Goal: Information Seeking & Learning: Check status

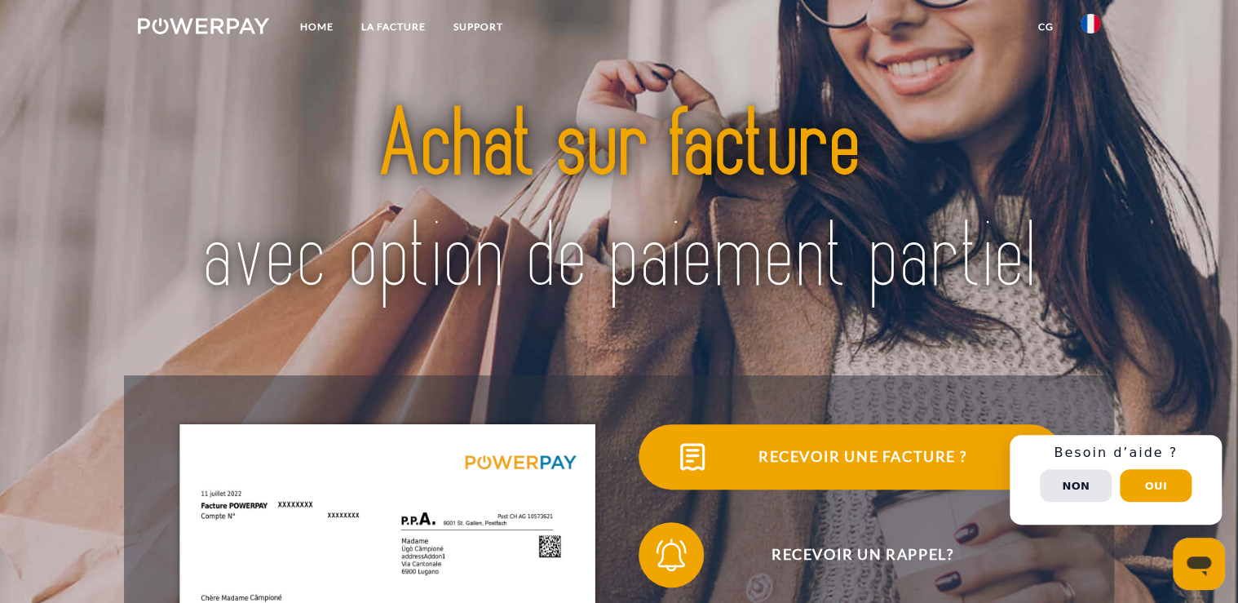
click at [1057, 475] on button "Non" at bounding box center [1076, 485] width 72 height 33
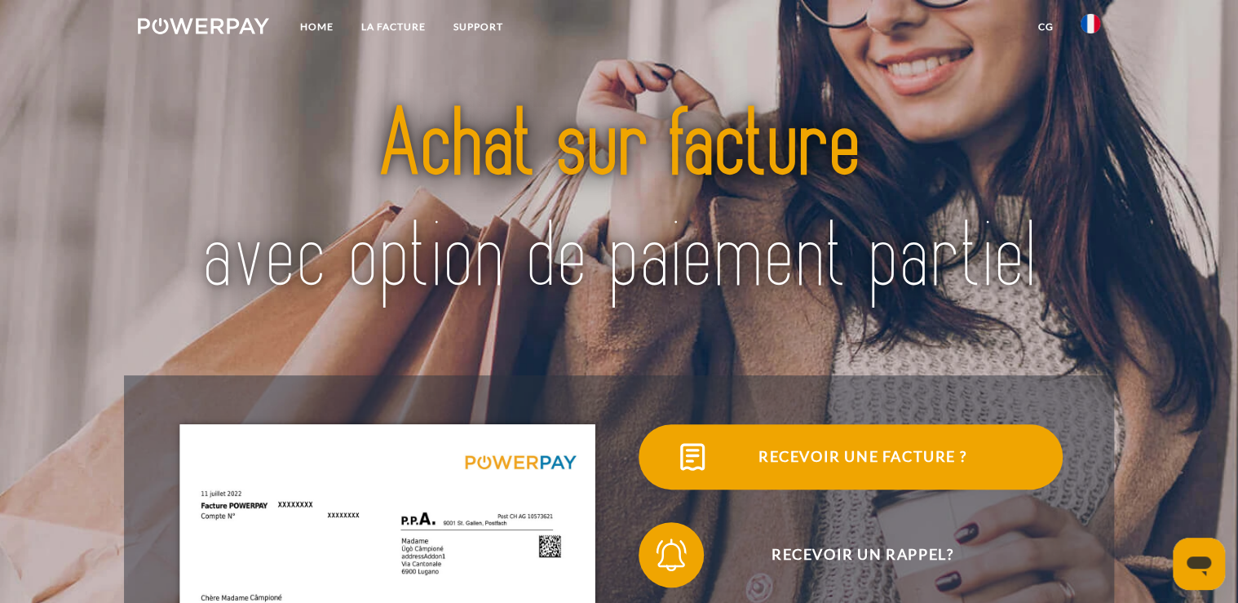
click at [851, 446] on span "Recevoir une facture ?" at bounding box center [862, 456] width 400 height 65
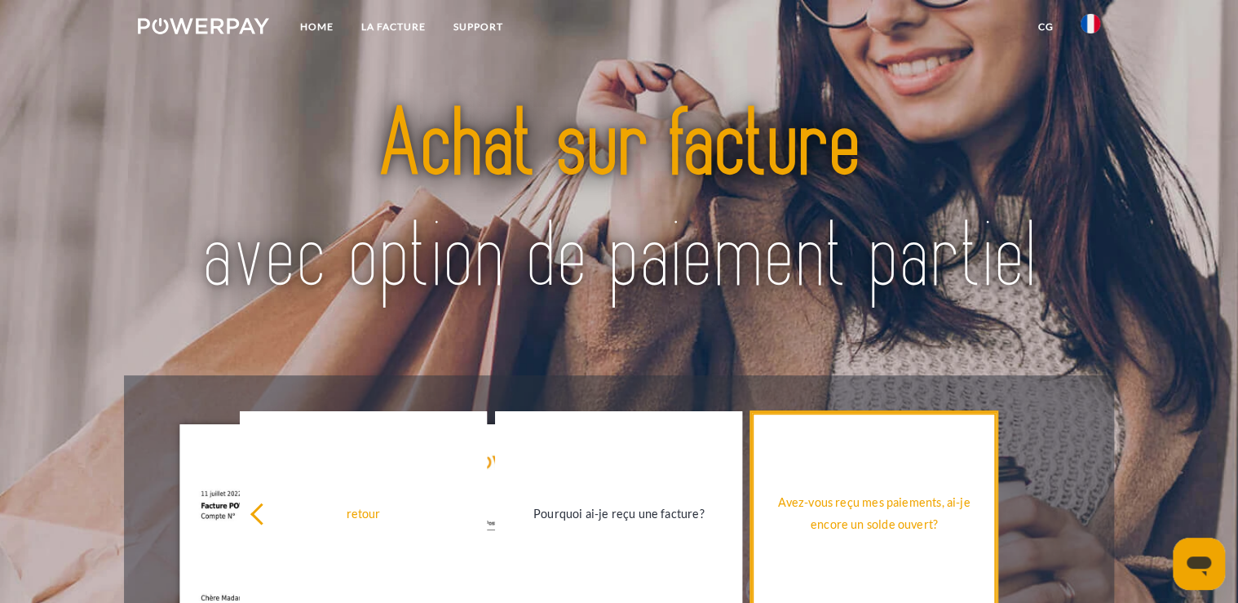
click at [855, 505] on div "Avez-vous reçu mes paiements, ai-je encore un solde ouvert?" at bounding box center [874, 513] width 228 height 44
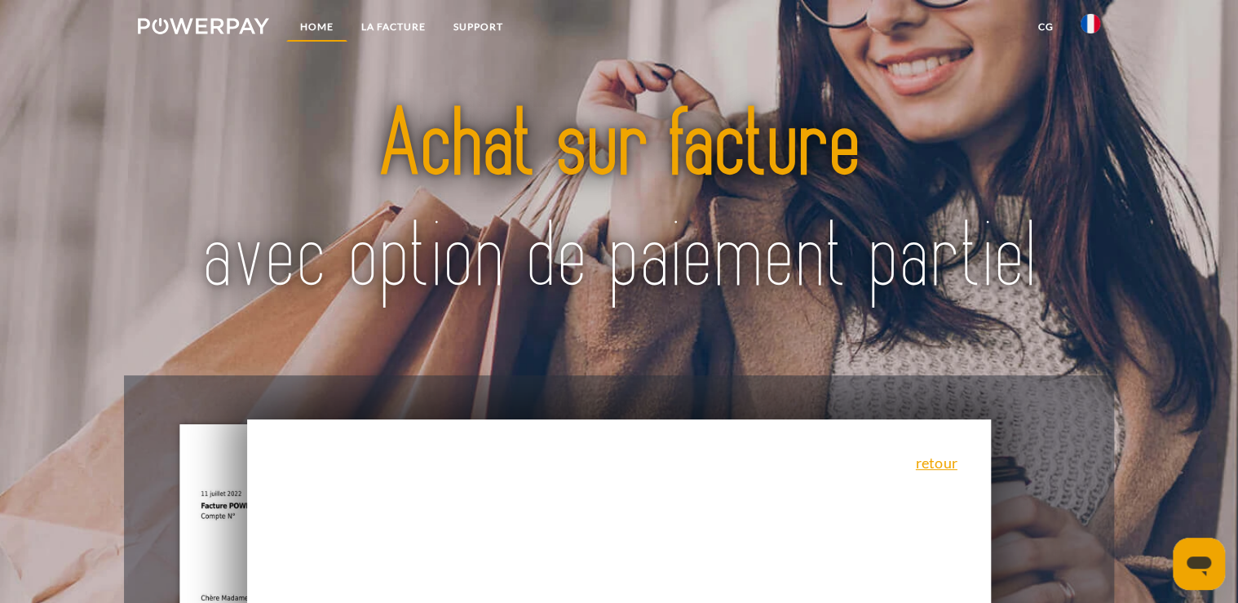
click at [309, 26] on link "Home" at bounding box center [316, 26] width 61 height 29
click at [386, 25] on link "LA FACTURE" at bounding box center [393, 26] width 92 height 29
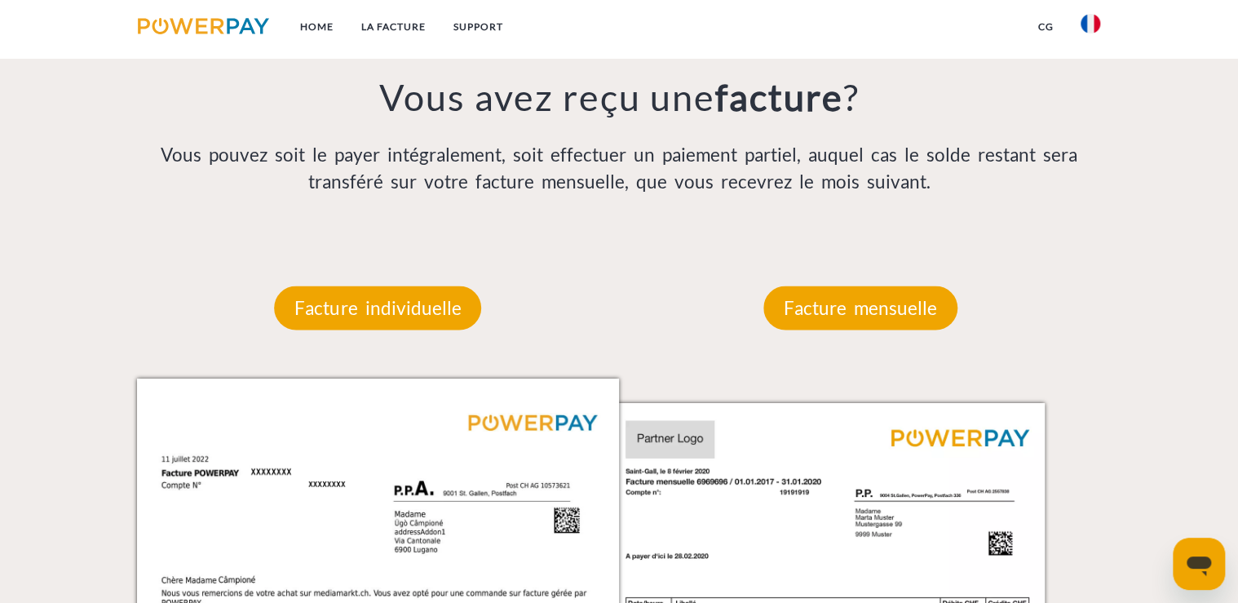
scroll to position [1142, 0]
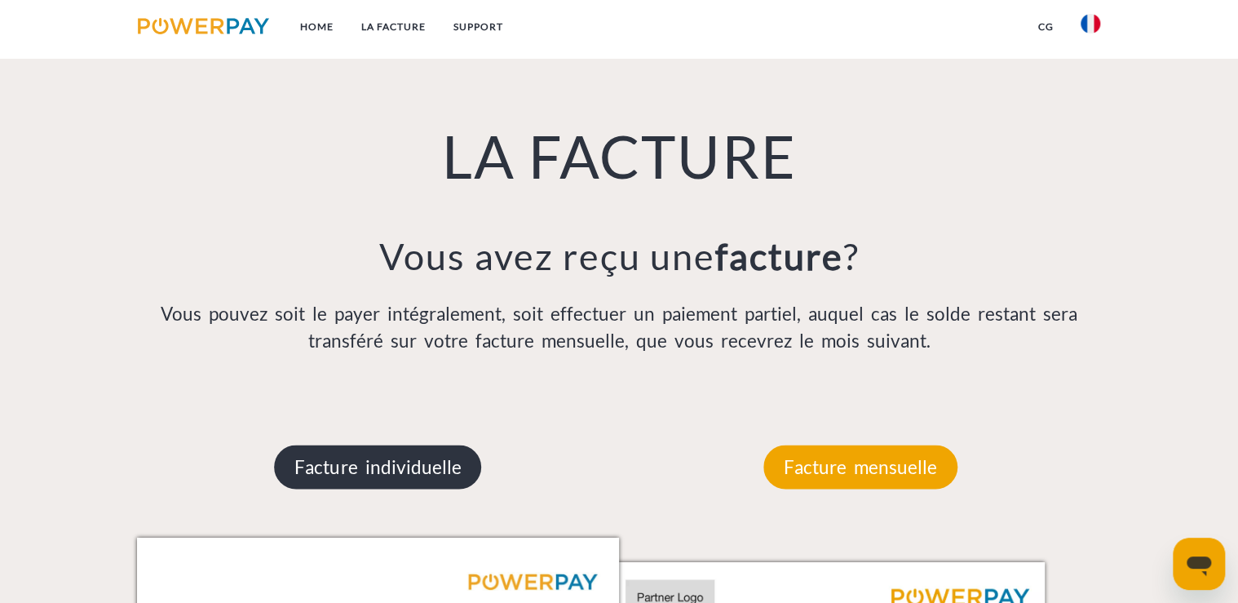
click at [423, 463] on p "Facture individuelle" at bounding box center [377, 466] width 207 height 44
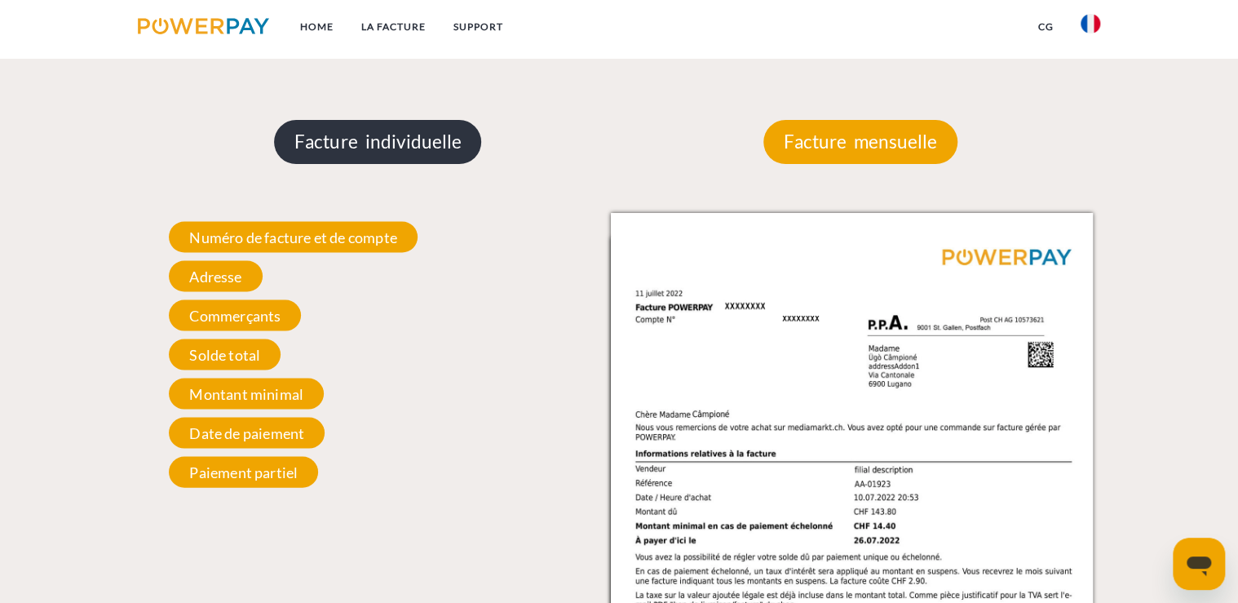
scroll to position [1468, 0]
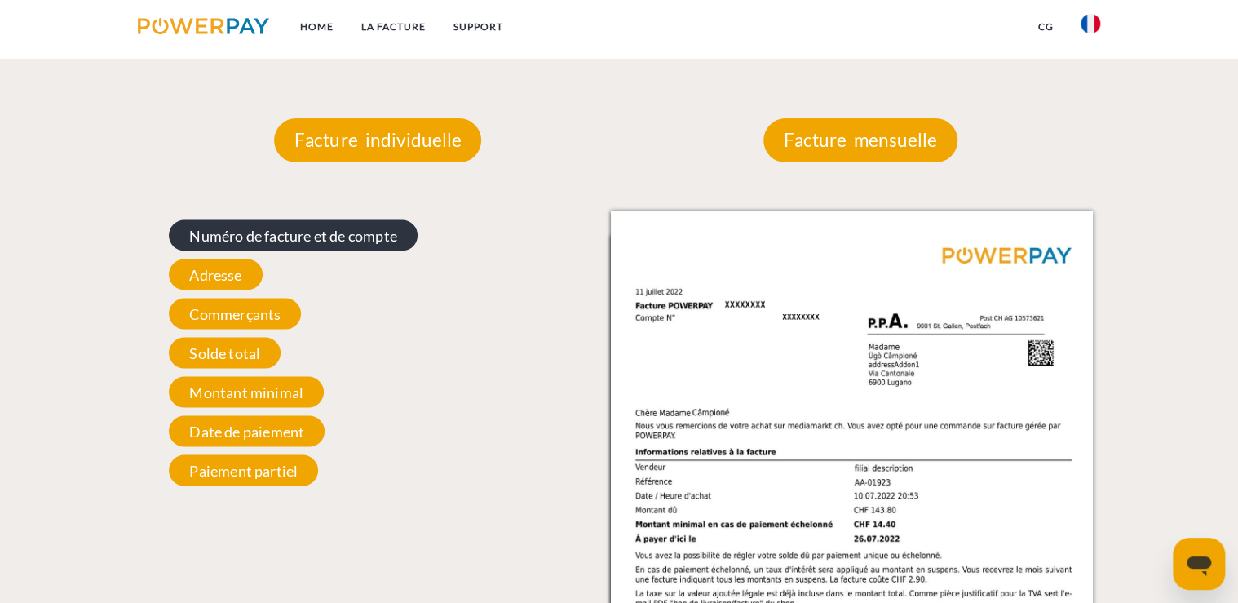
click at [346, 242] on span "Numéro de facture et de compte" at bounding box center [293, 234] width 248 height 31
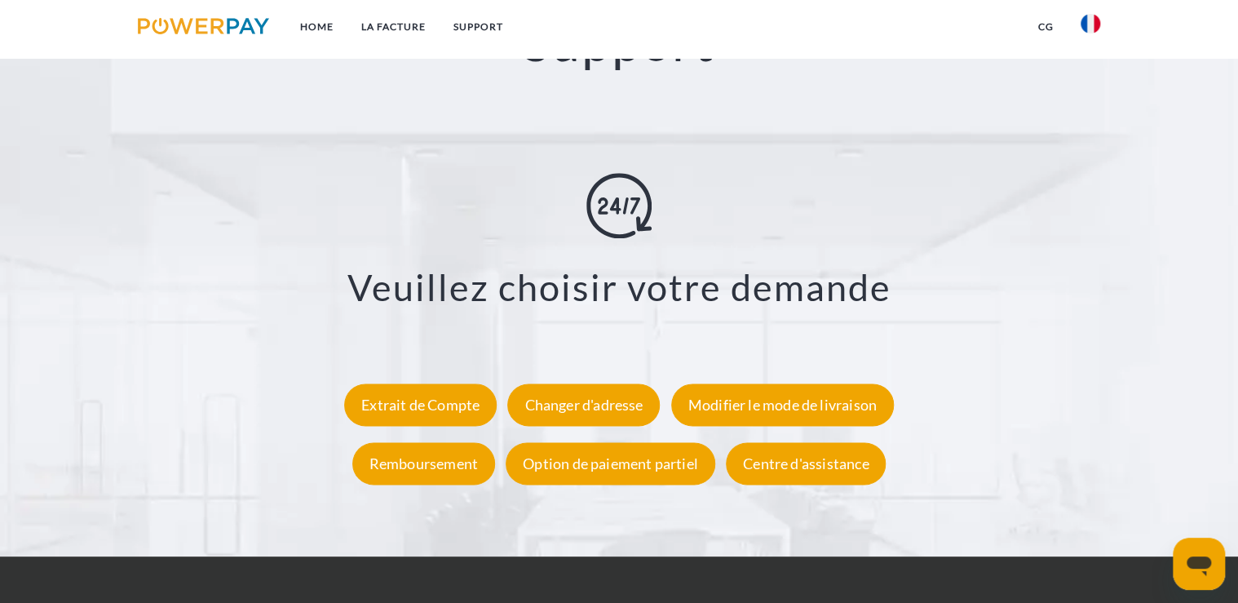
scroll to position [2903, 0]
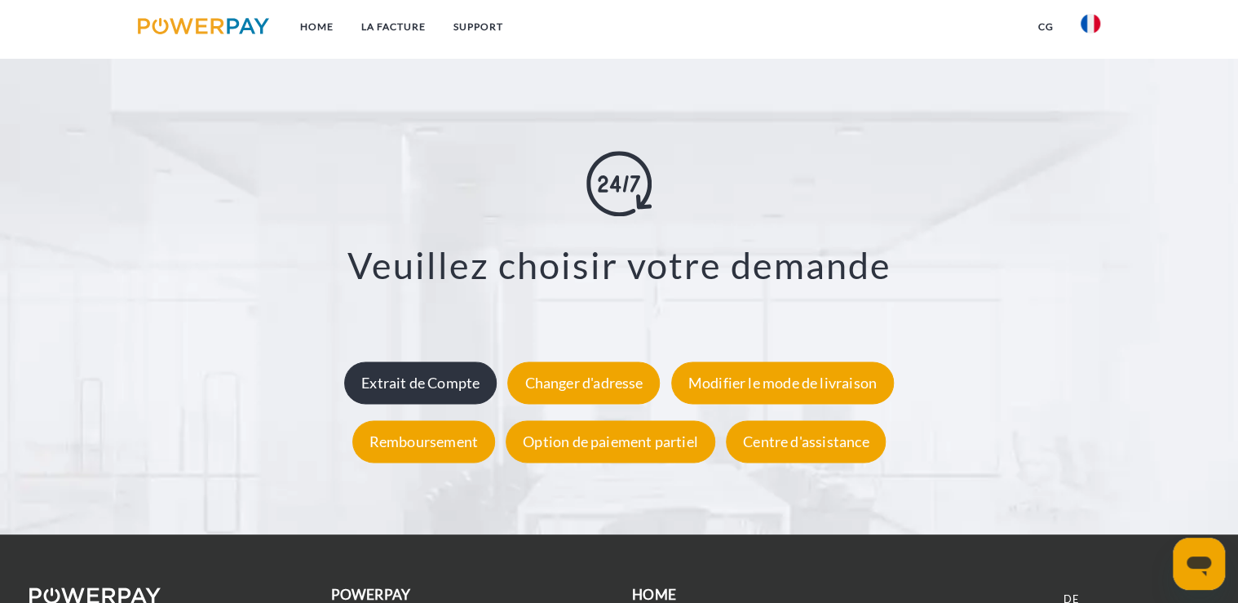
click at [423, 389] on div "Extrait de Compte" at bounding box center [420, 382] width 152 height 42
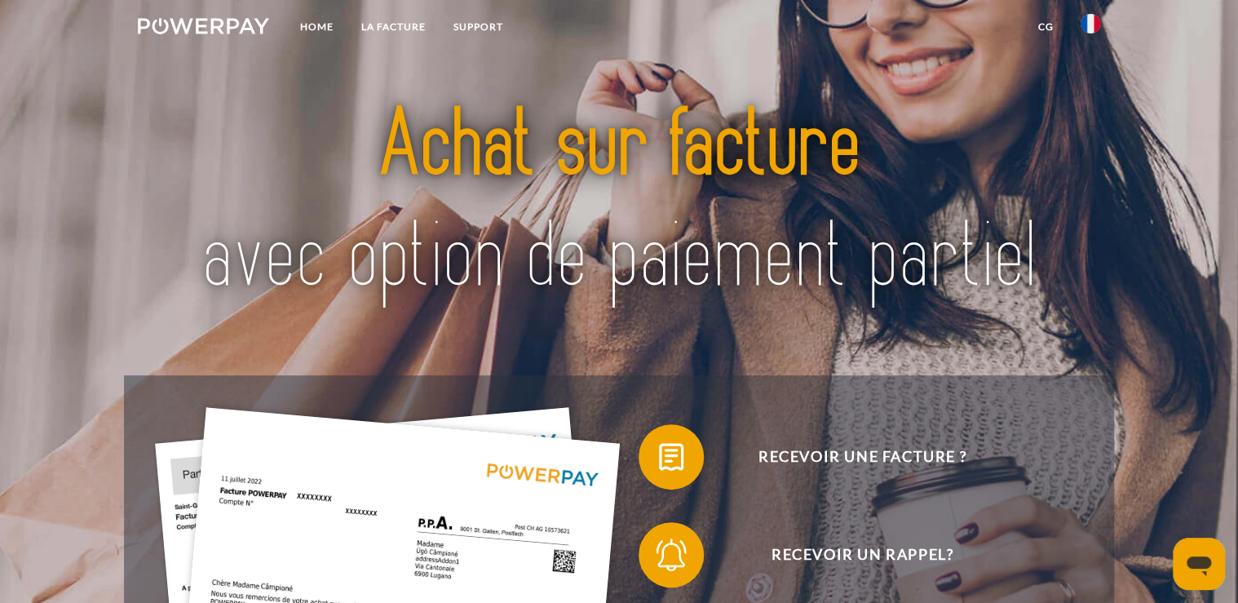
click at [1047, 31] on link "CG" at bounding box center [1044, 26] width 43 height 29
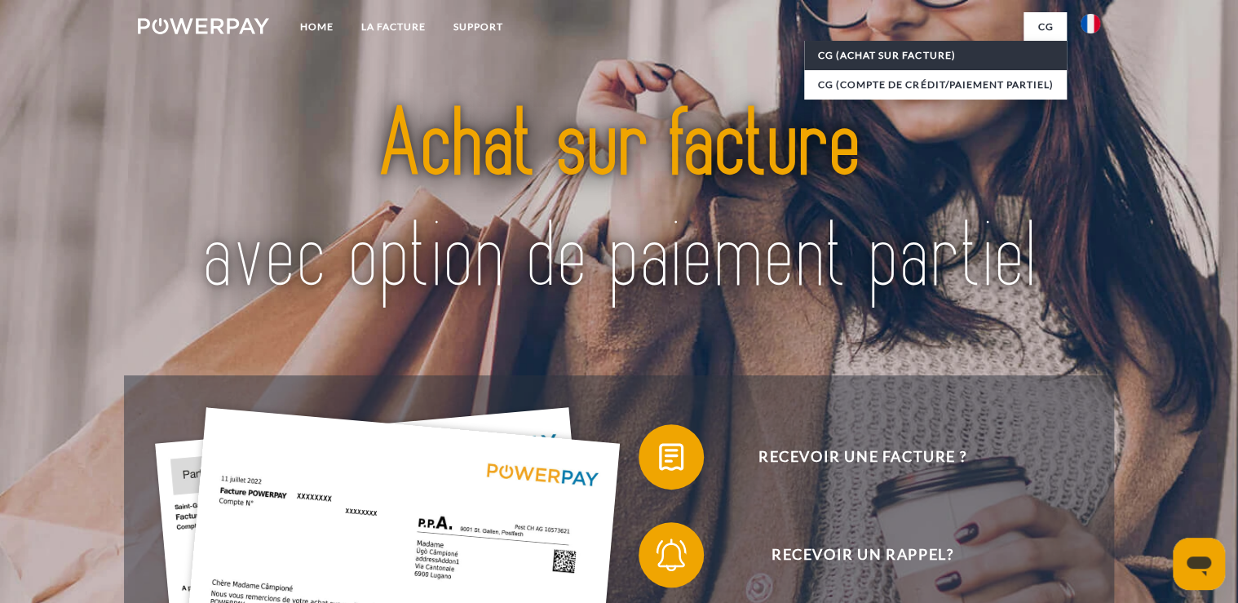
click at [947, 53] on link "CG (achat sur facture)" at bounding box center [935, 55] width 263 height 29
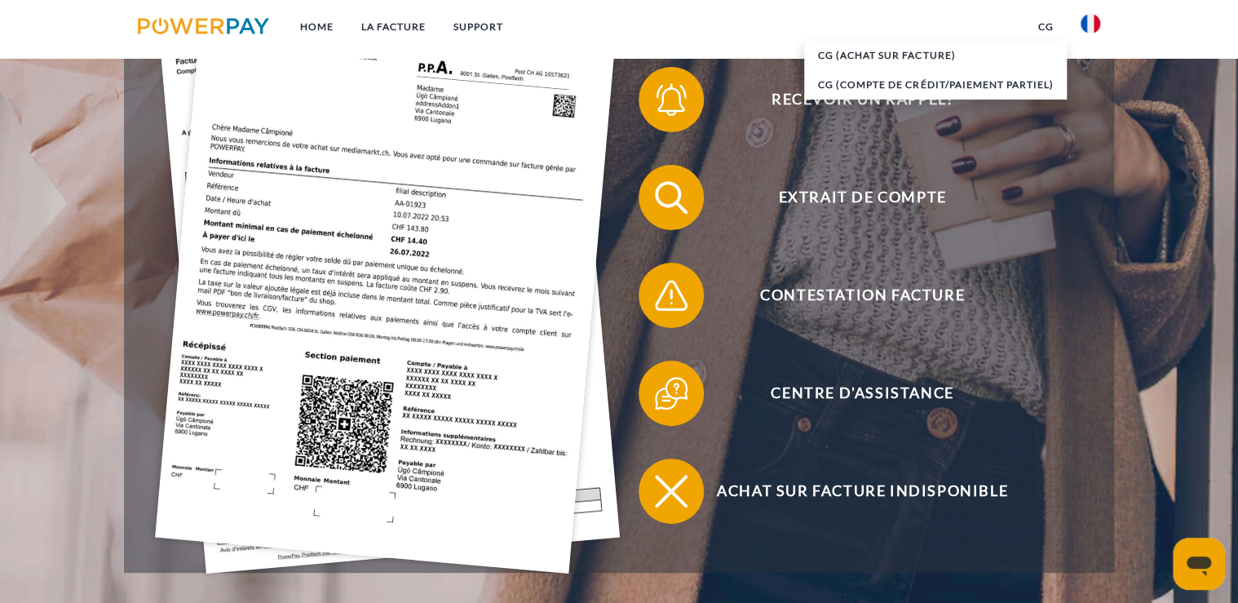
scroll to position [457, 0]
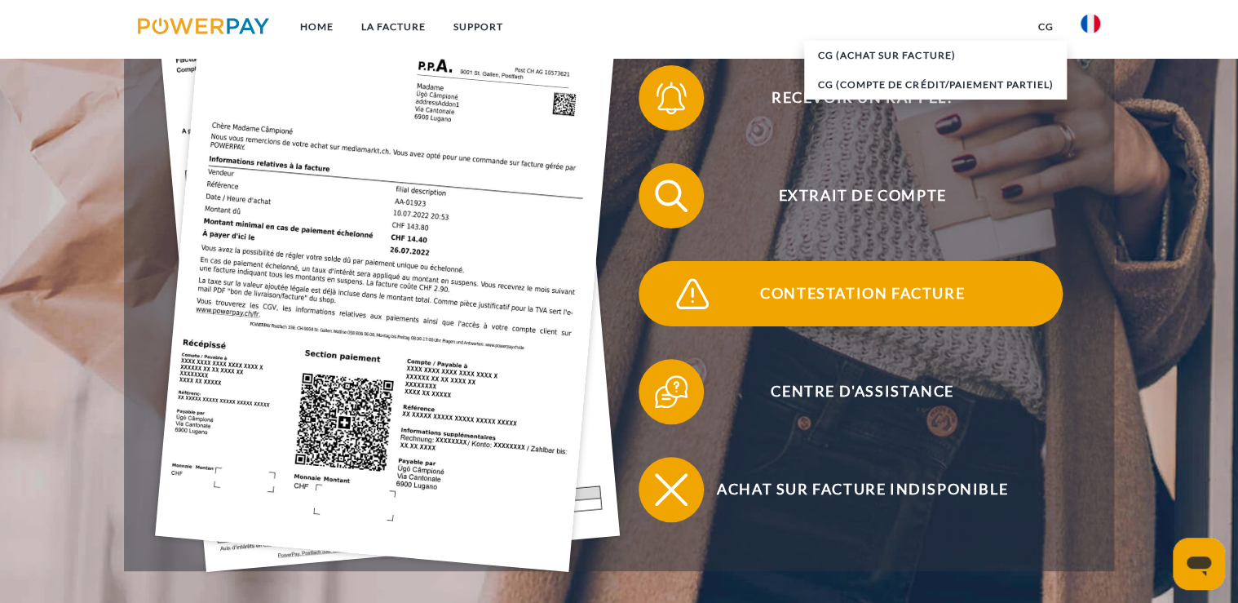
click at [744, 316] on span "Contestation Facture" at bounding box center [862, 293] width 400 height 65
